Goal: Information Seeking & Learning: Compare options

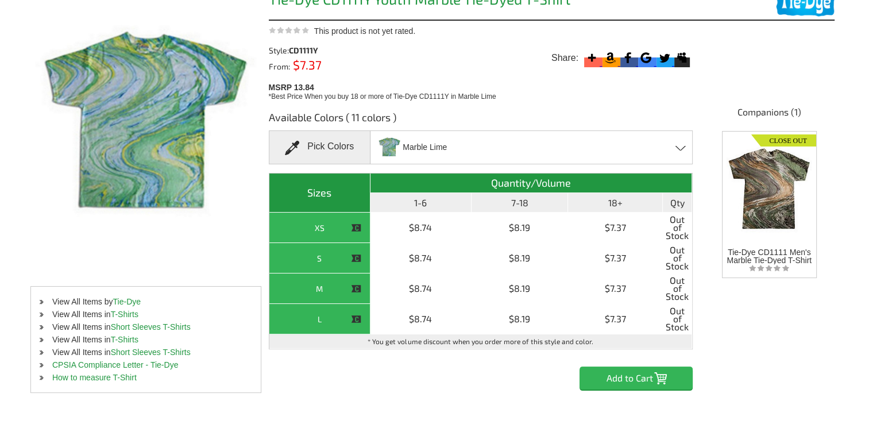
scroll to position [172, 0]
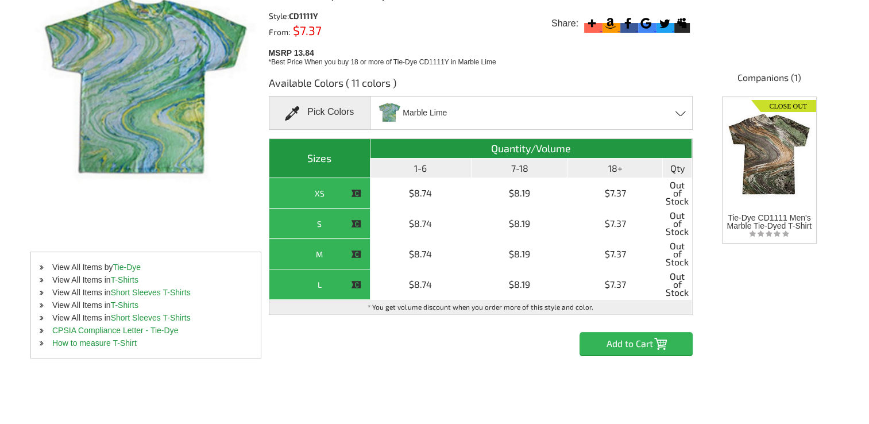
click at [420, 118] on span "Marble Lime" at bounding box center [425, 113] width 44 height 20
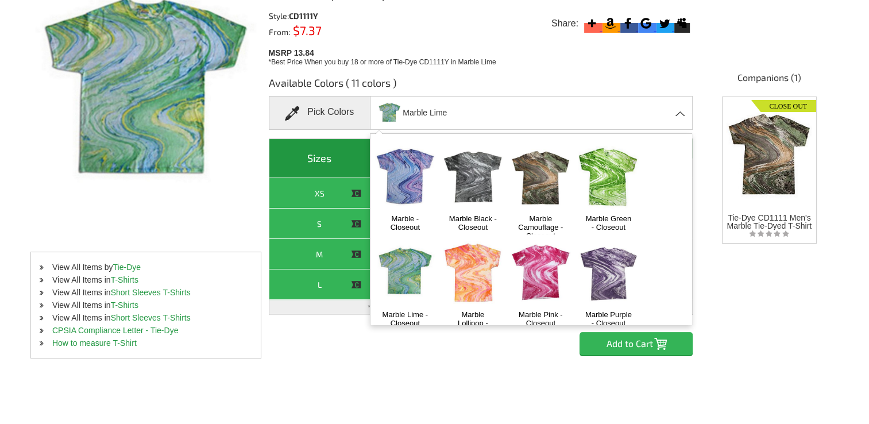
click at [479, 177] on img at bounding box center [473, 176] width 60 height 75
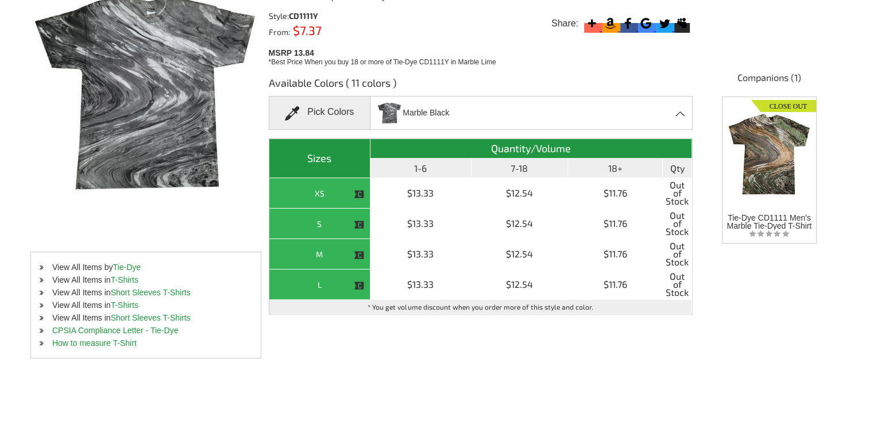
click at [478, 94] on h3 "Available Colors ( 11 colors )" at bounding box center [481, 86] width 424 height 20
click at [478, 113] on div "Marble Black Marble - Closeout Marble Black - Closeout Marble Camouflage - Clos…" at bounding box center [531, 113] width 323 height 34
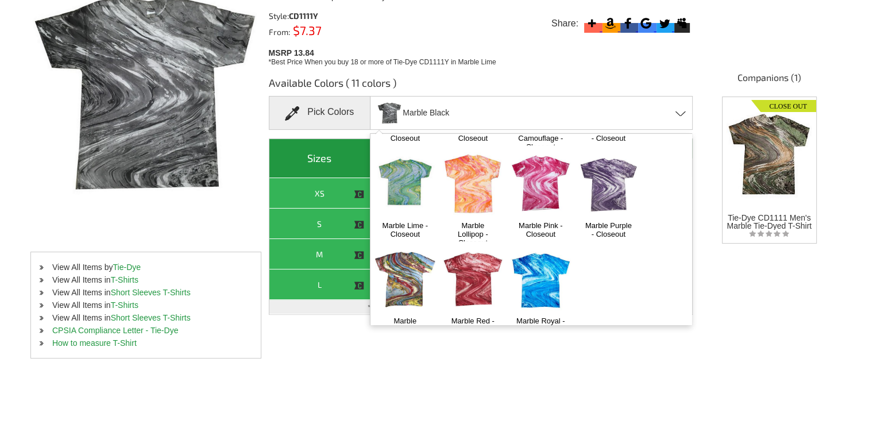
scroll to position [106, 0]
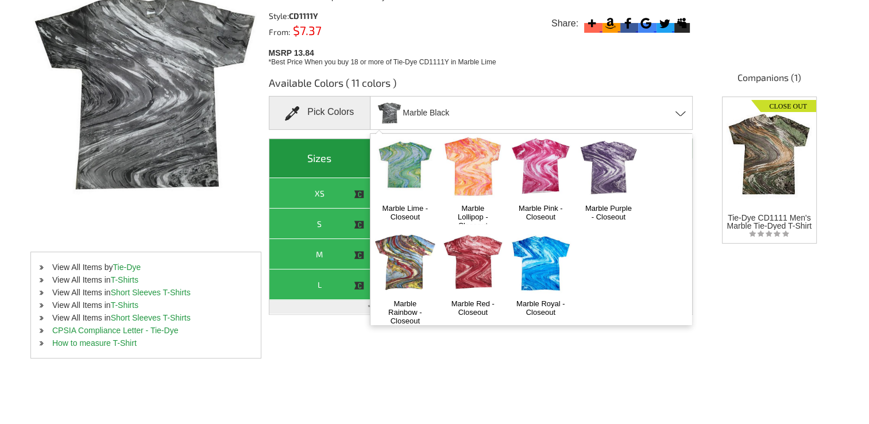
click at [604, 185] on img at bounding box center [608, 165] width 60 height 75
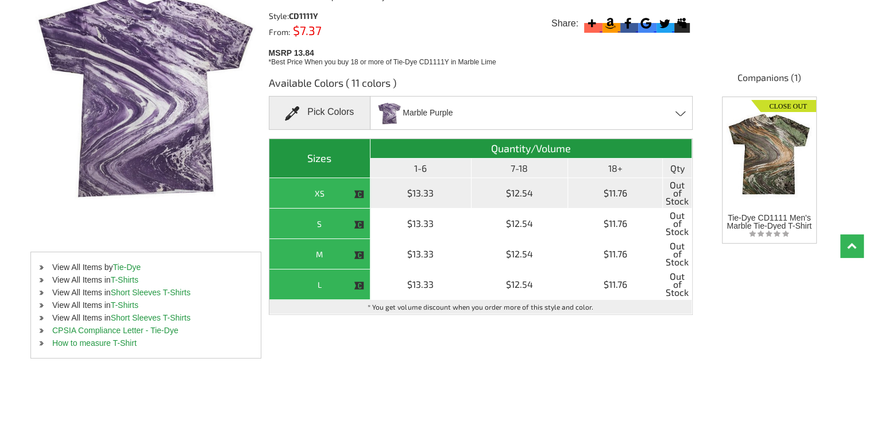
scroll to position [115, 0]
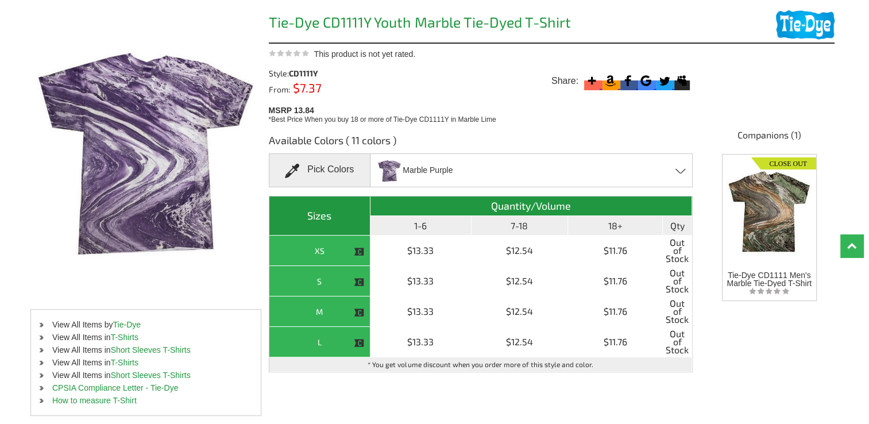
click at [482, 177] on div "Marble Purple Marble - Closeout Marble Black - Closeout Marble Camouflage - Clo…" at bounding box center [531, 170] width 323 height 34
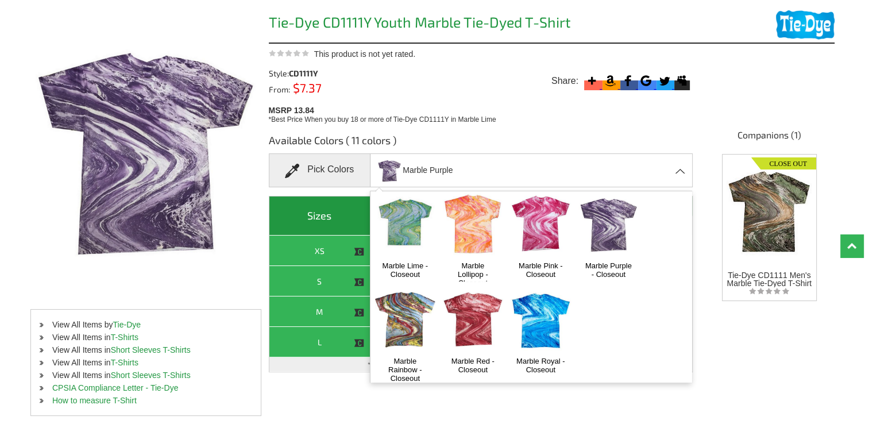
click at [464, 175] on div "Marble Purple Marble - Closeout Marble Black - Closeout Marble Camouflage - Clo…" at bounding box center [531, 170] width 323 height 34
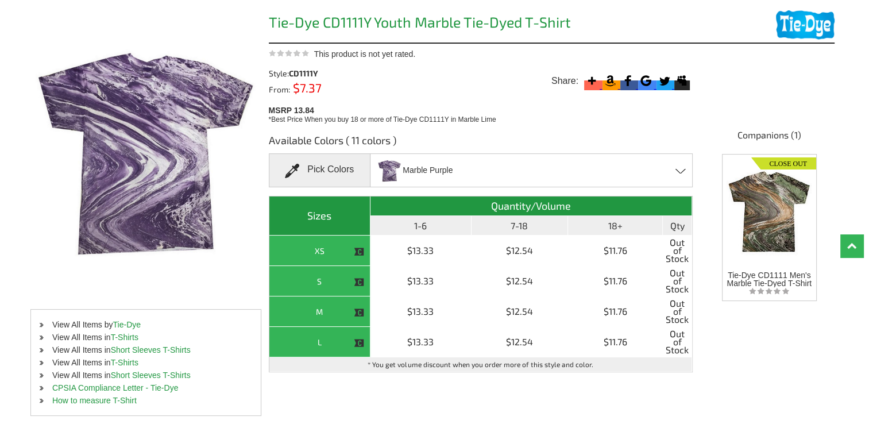
click at [464, 175] on div "Marble Purple Marble - Closeout Marble Black - Closeout Marble Camouflage - Clo…" at bounding box center [531, 170] width 323 height 34
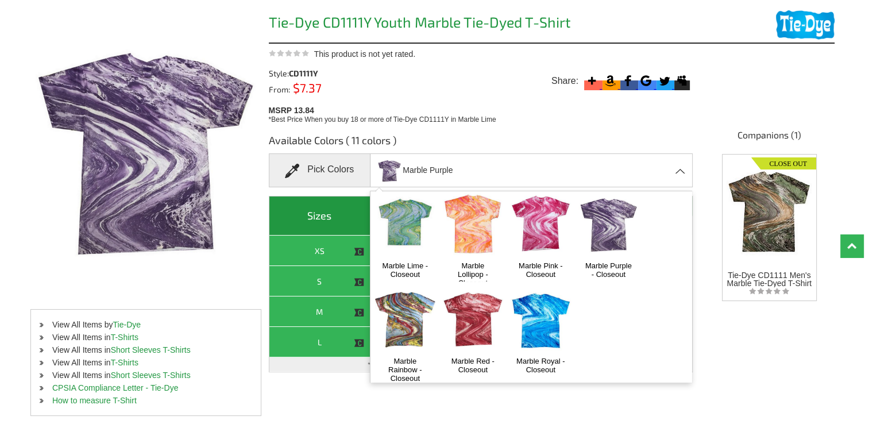
click at [463, 210] on img at bounding box center [473, 222] width 60 height 75
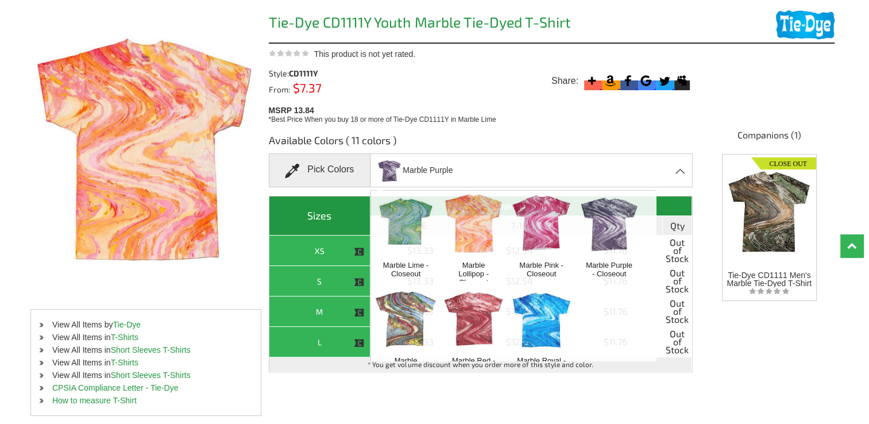
scroll to position [393, 0]
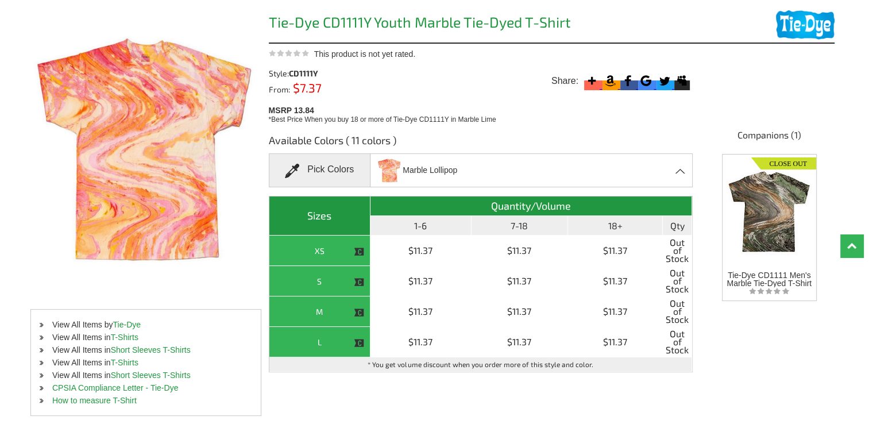
click at [434, 167] on span "Marble Lollipop" at bounding box center [430, 170] width 55 height 20
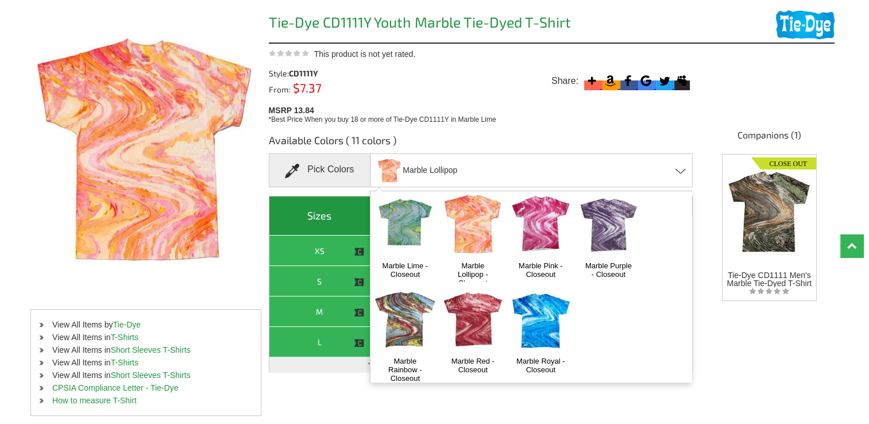
click at [531, 230] on img at bounding box center [540, 222] width 60 height 75
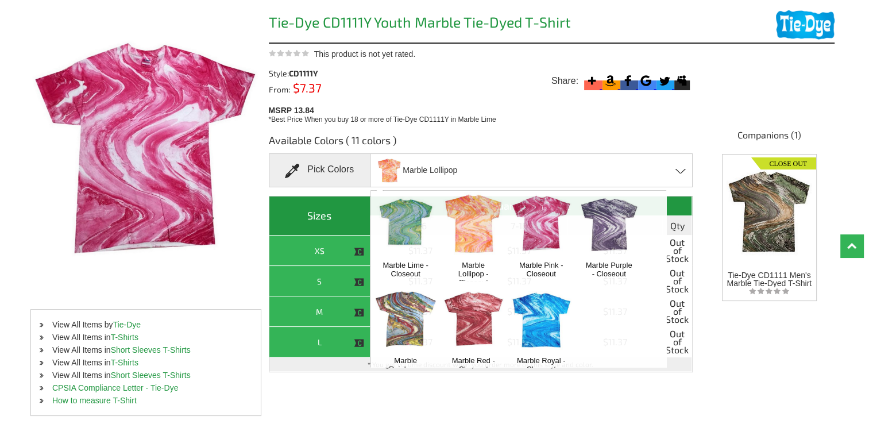
scroll to position [393, 0]
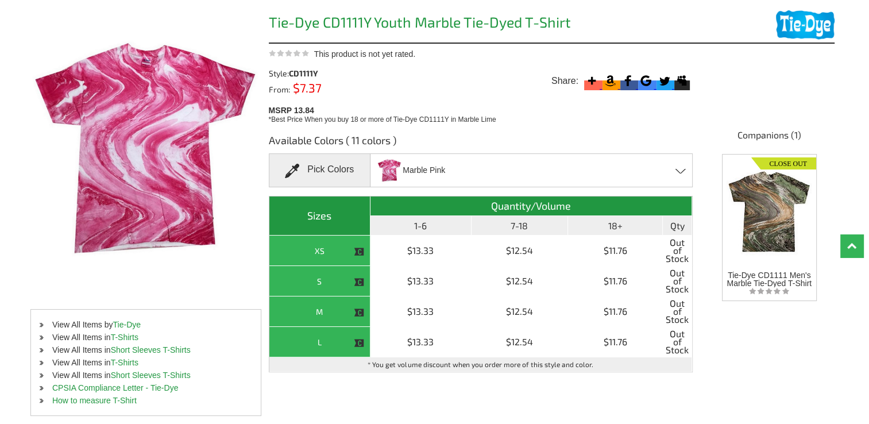
click at [439, 168] on span "Marble Pink" at bounding box center [424, 170] width 42 height 20
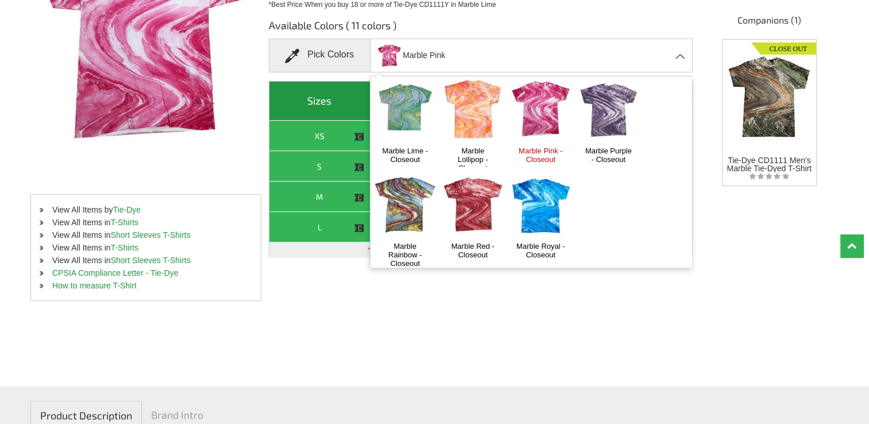
scroll to position [49, 0]
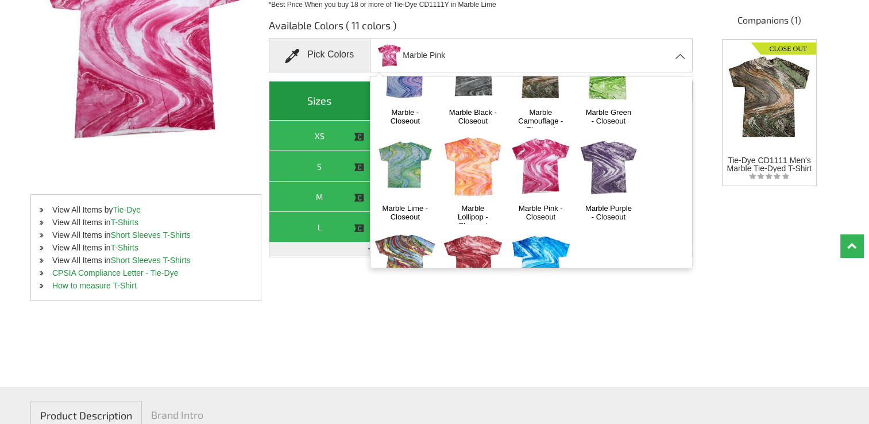
click at [609, 191] on img at bounding box center [608, 165] width 60 height 75
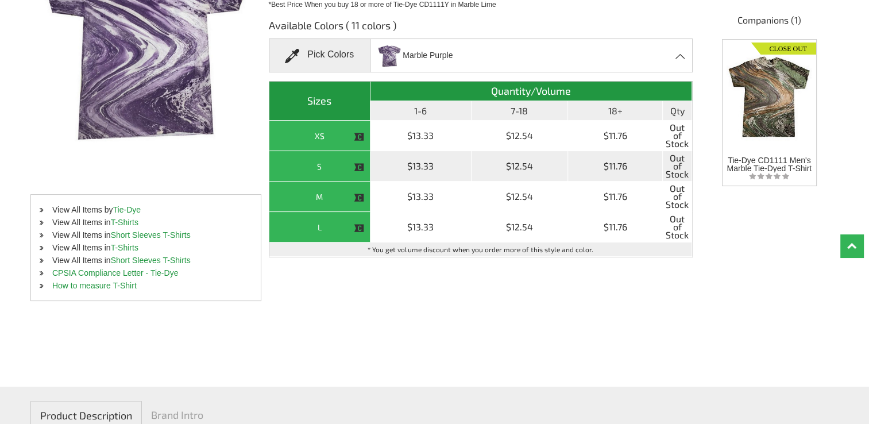
scroll to position [115, 0]
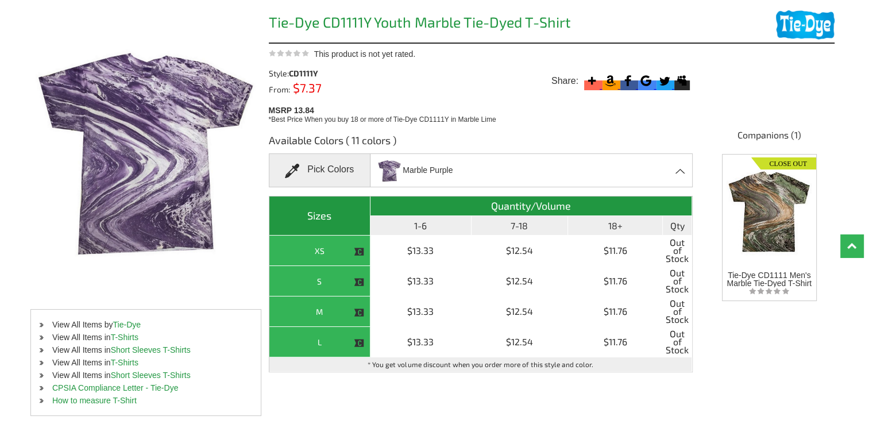
click at [428, 179] on span "Marble Purple" at bounding box center [428, 170] width 50 height 20
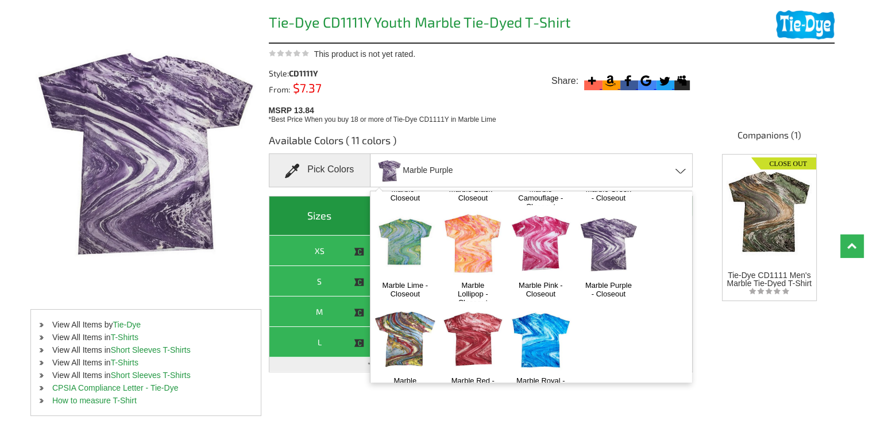
scroll to position [106, 0]
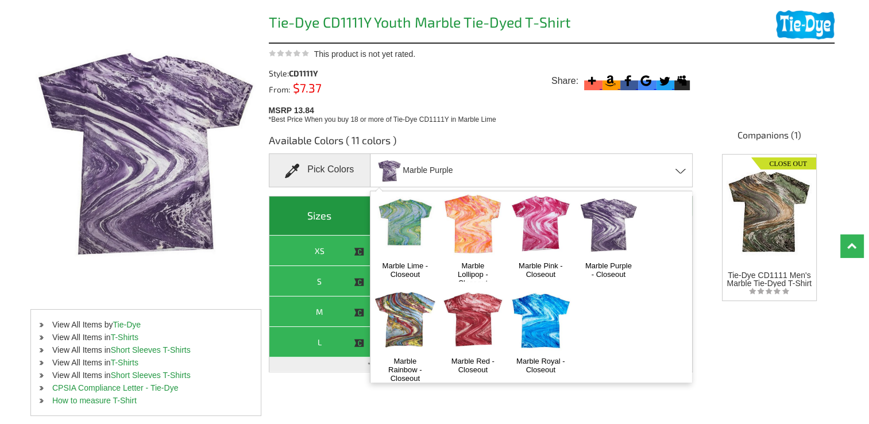
click at [466, 291] on img at bounding box center [473, 318] width 60 height 75
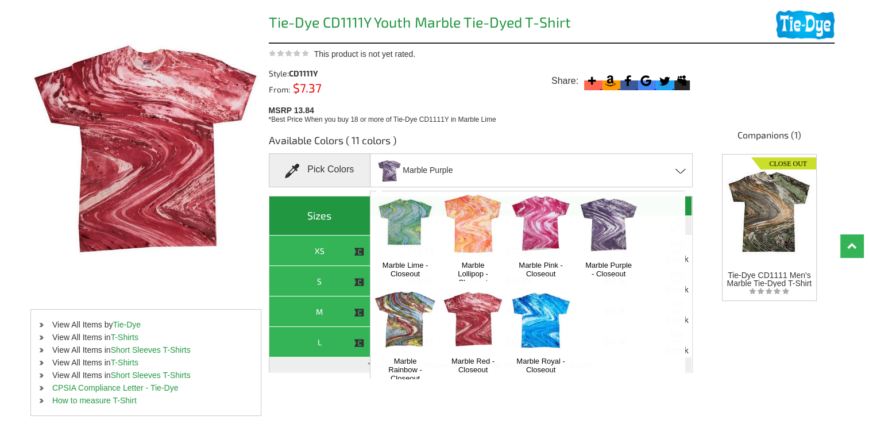
scroll to position [393, 0]
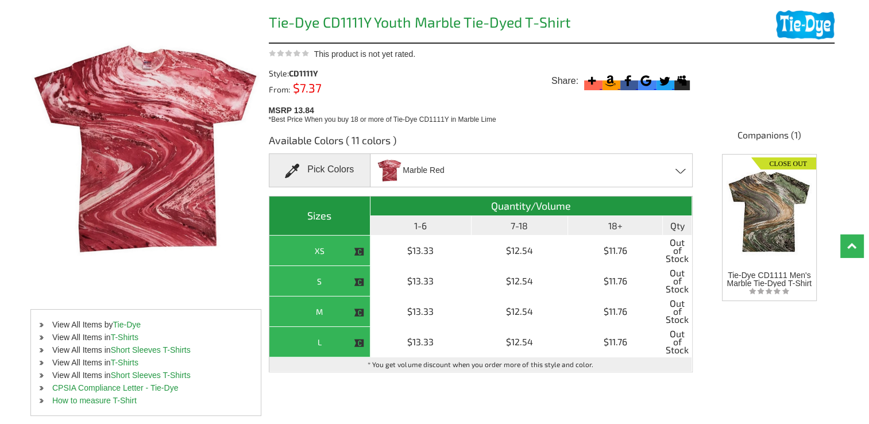
click at [391, 162] on img at bounding box center [389, 170] width 24 height 30
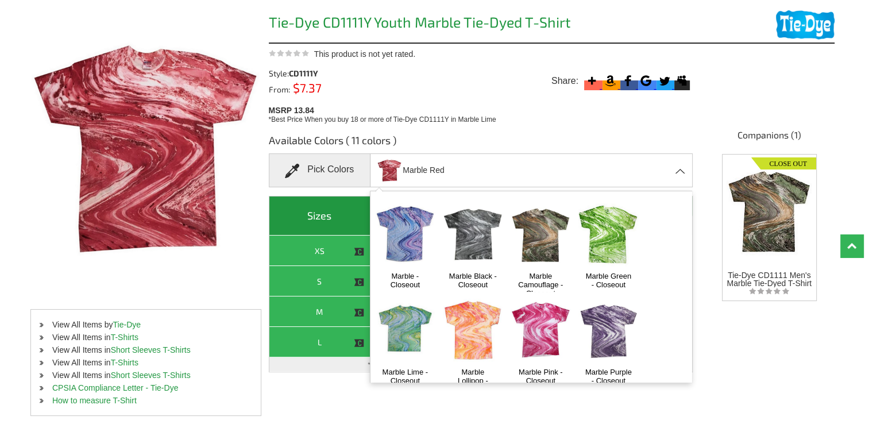
scroll to position [57, 0]
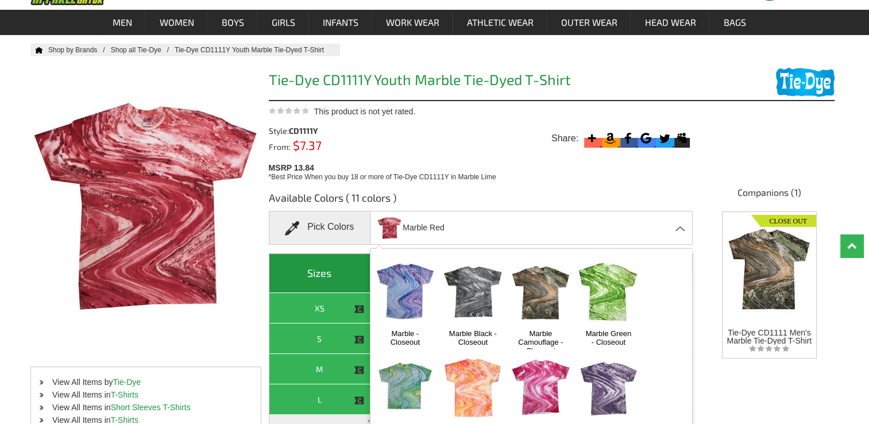
click at [593, 303] on img at bounding box center [608, 291] width 60 height 75
